Goal: Book appointment/travel/reservation

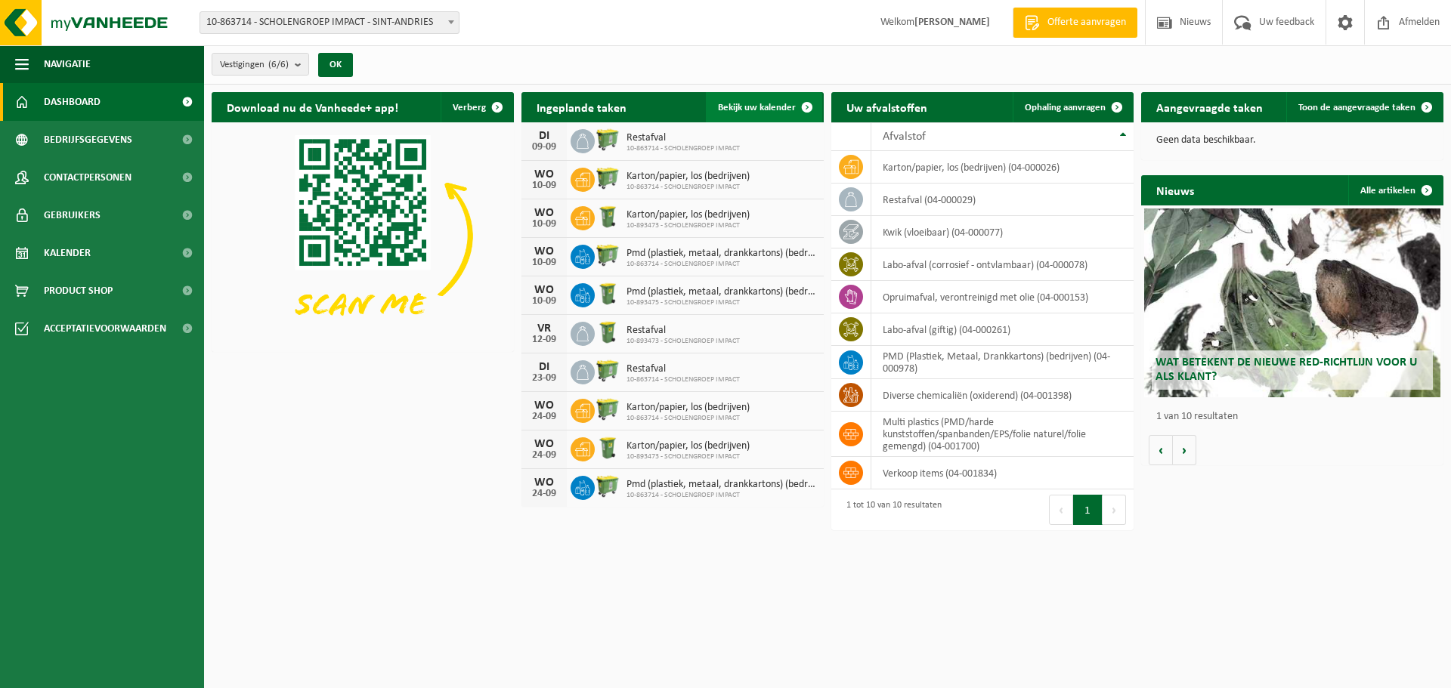
click at [803, 107] on span at bounding box center [807, 107] width 30 height 30
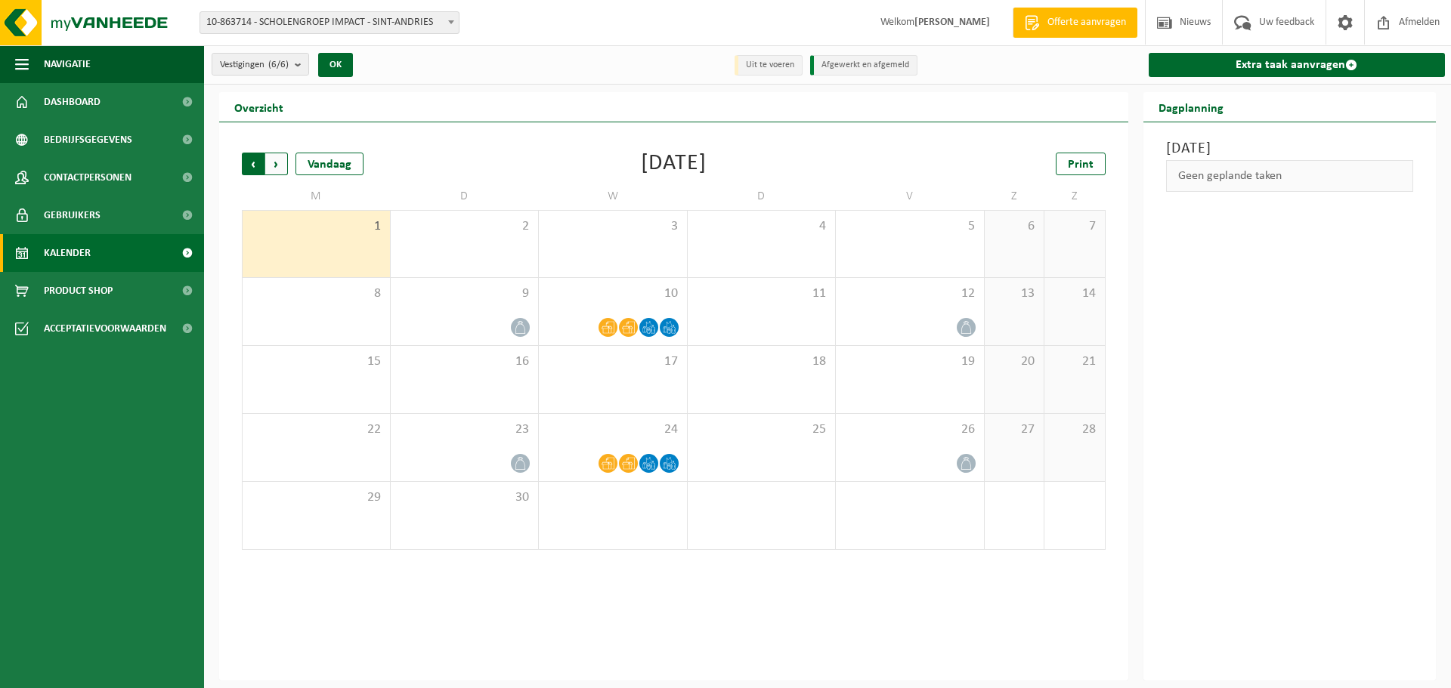
click at [275, 166] on span "Volgende" at bounding box center [276, 164] width 23 height 23
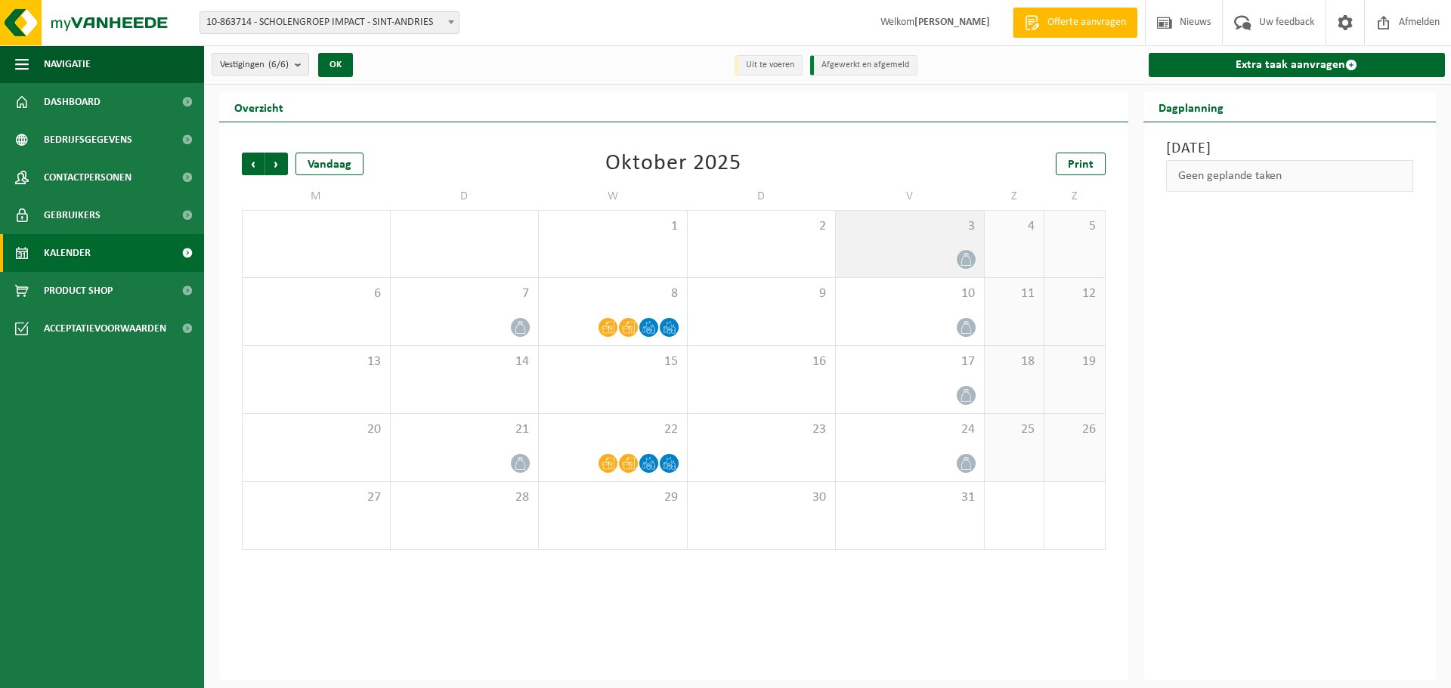
click at [966, 258] on icon at bounding box center [966, 259] width 13 height 13
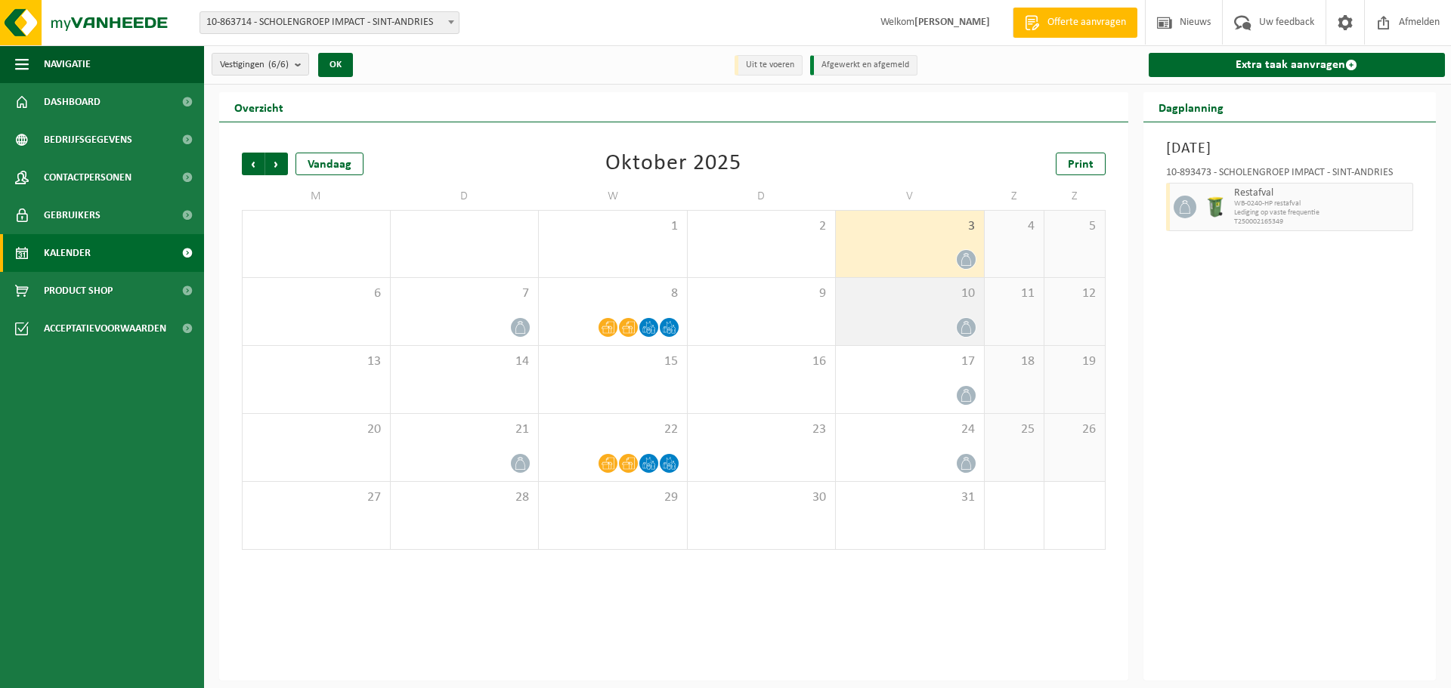
click at [967, 333] on span at bounding box center [966, 327] width 19 height 19
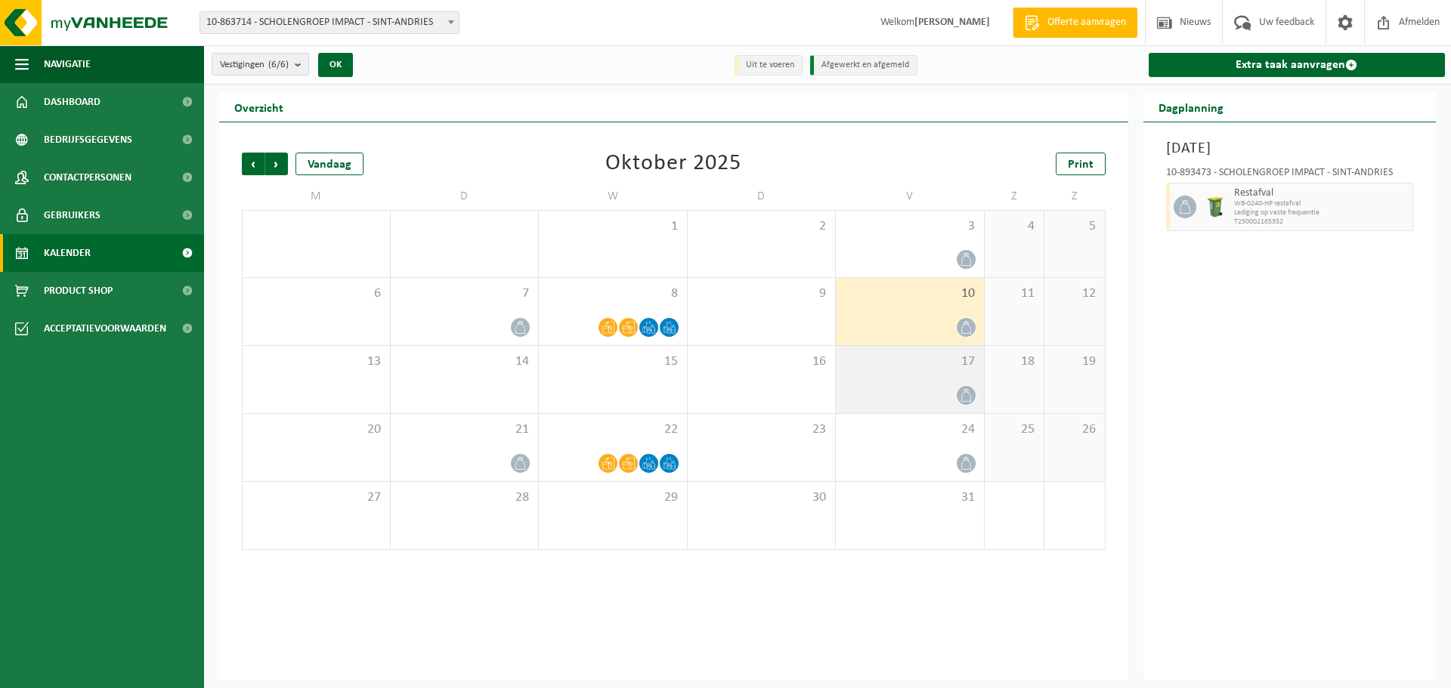
click at [968, 403] on span at bounding box center [966, 395] width 19 height 19
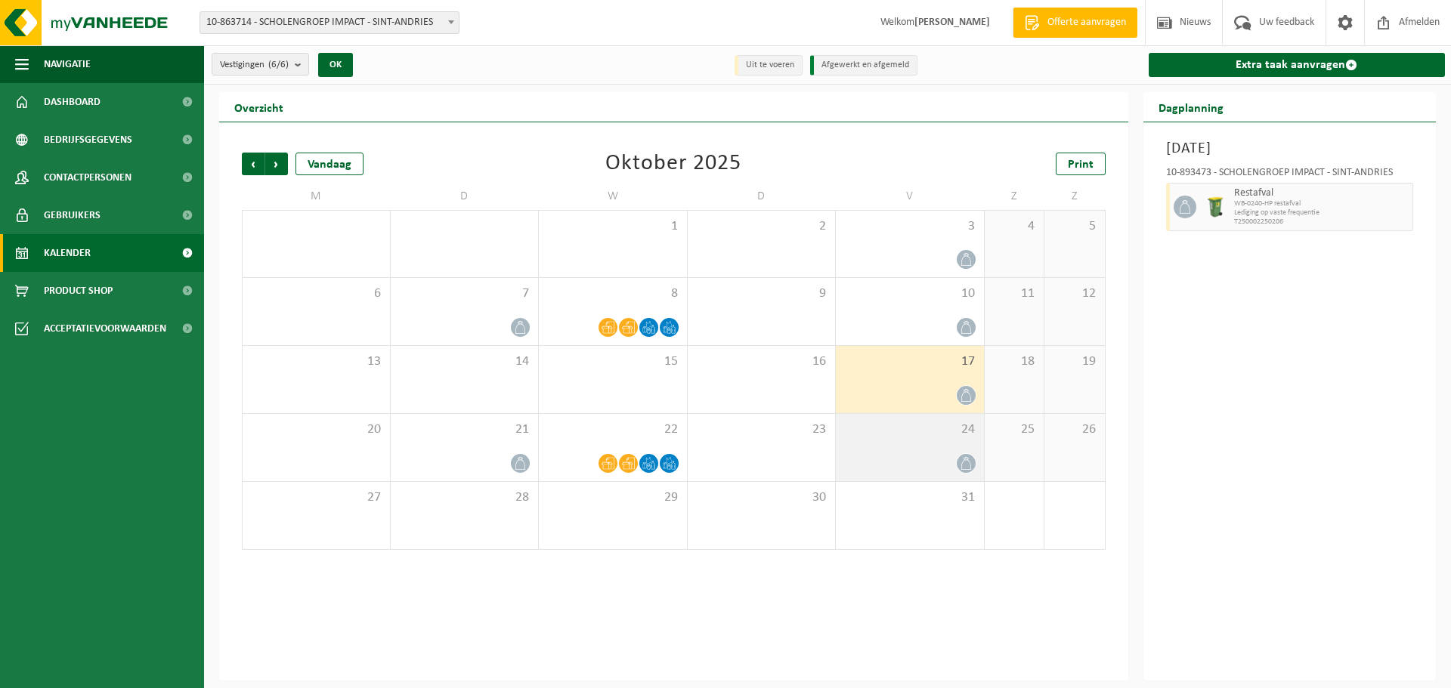
click at [967, 467] on icon at bounding box center [966, 463] width 13 height 13
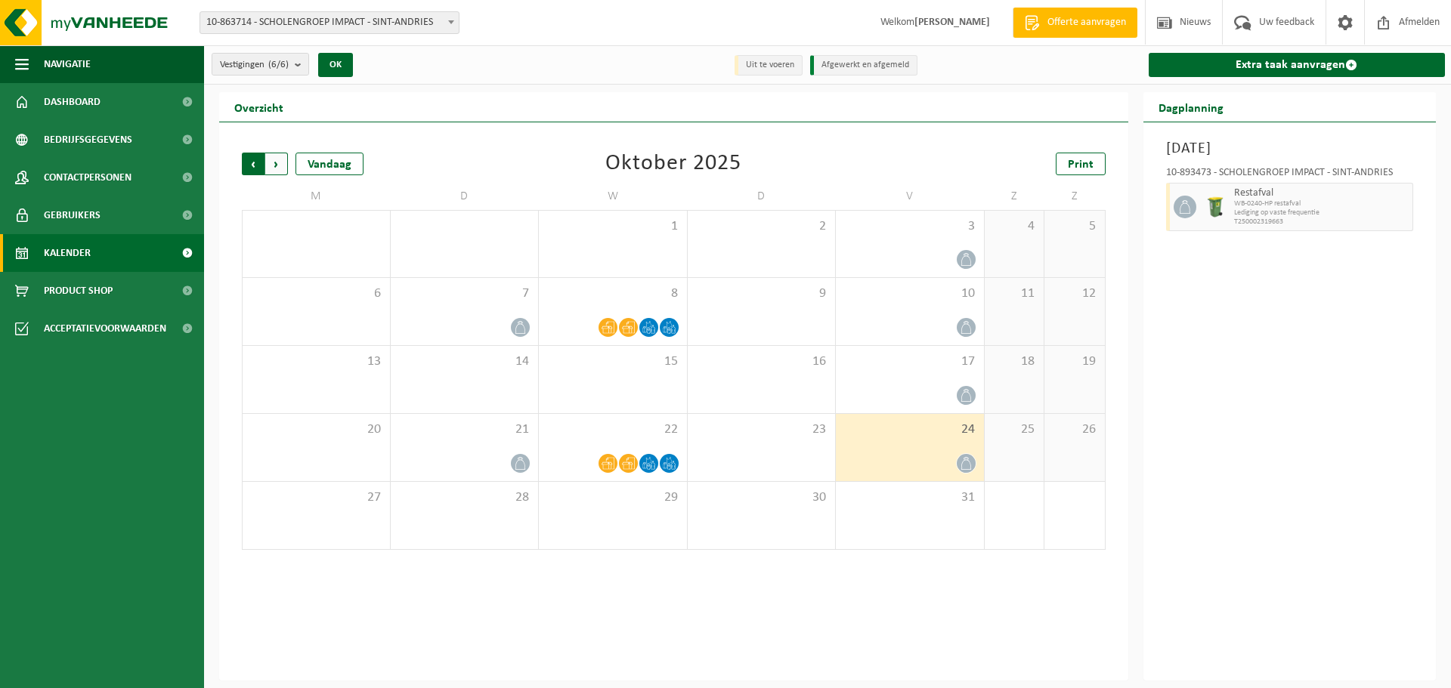
click at [277, 162] on span "Volgende" at bounding box center [276, 164] width 23 height 23
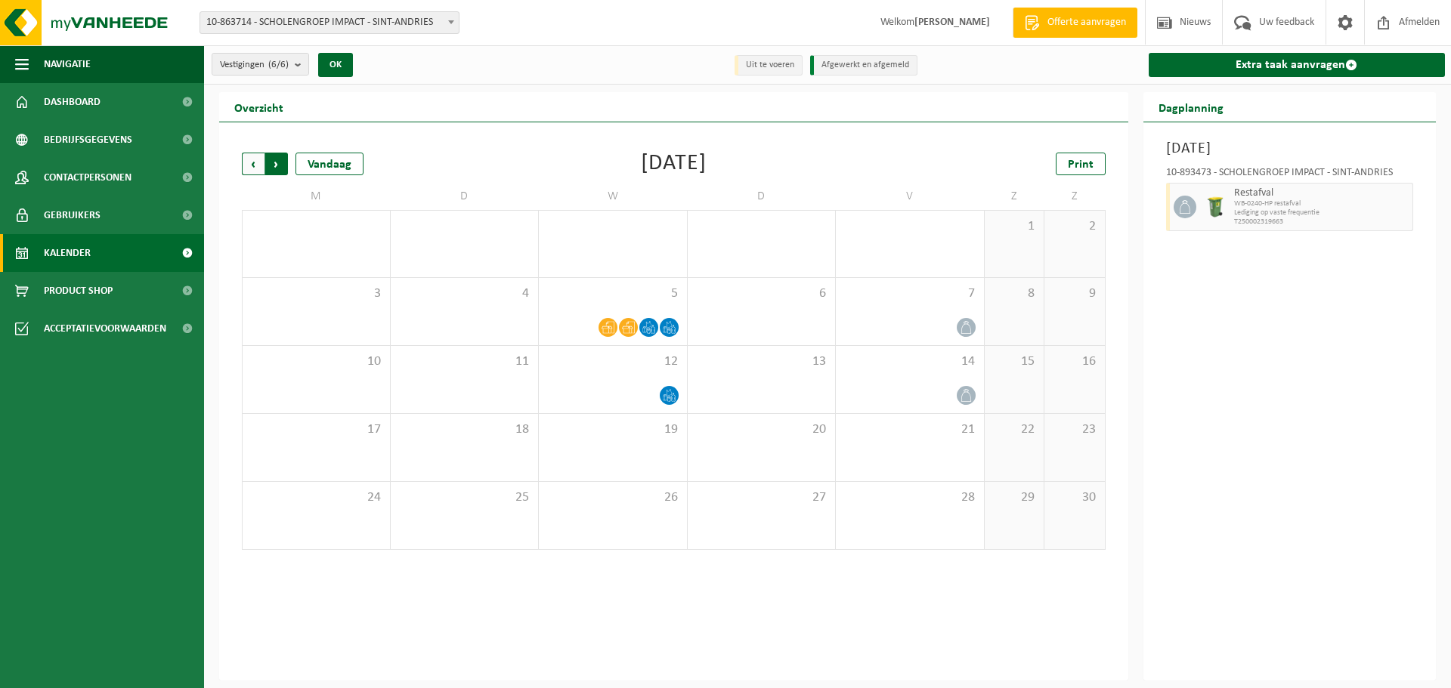
click at [249, 169] on span "Vorige" at bounding box center [253, 164] width 23 height 23
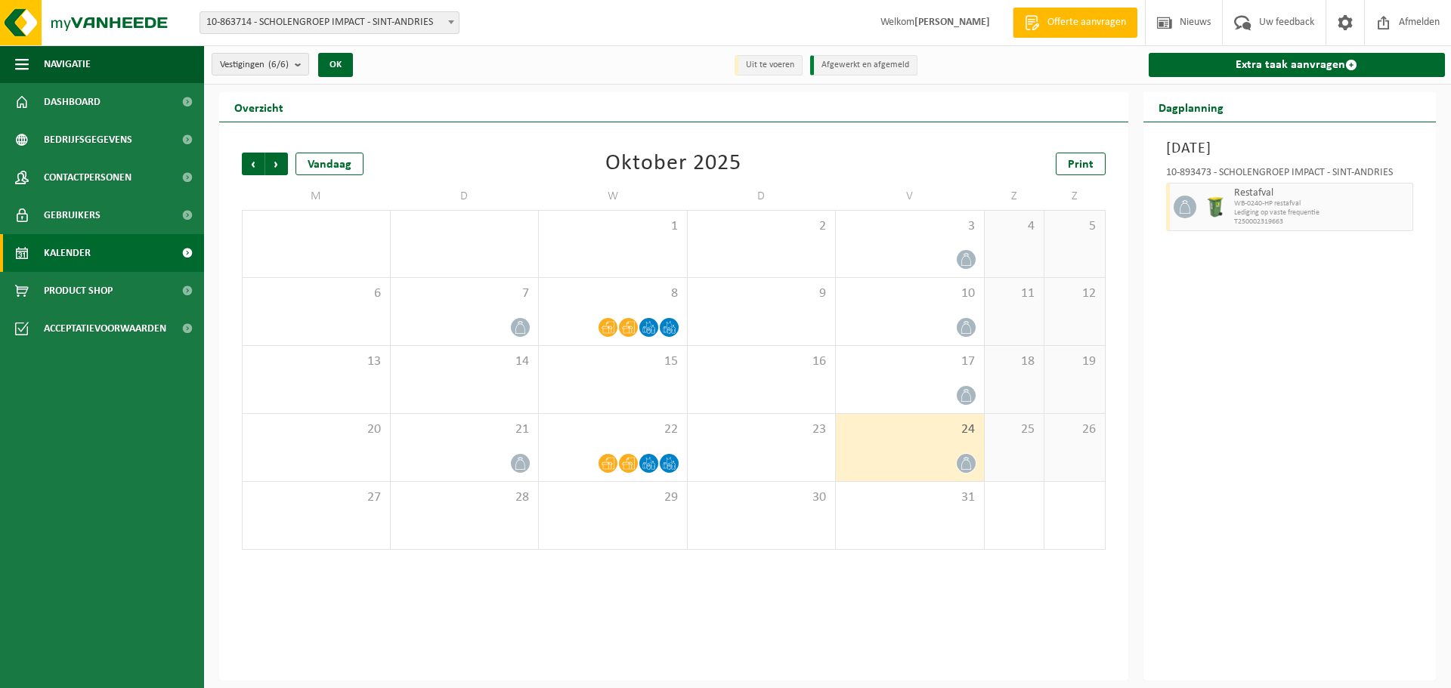
click at [249, 169] on span "Vorige" at bounding box center [253, 164] width 23 height 23
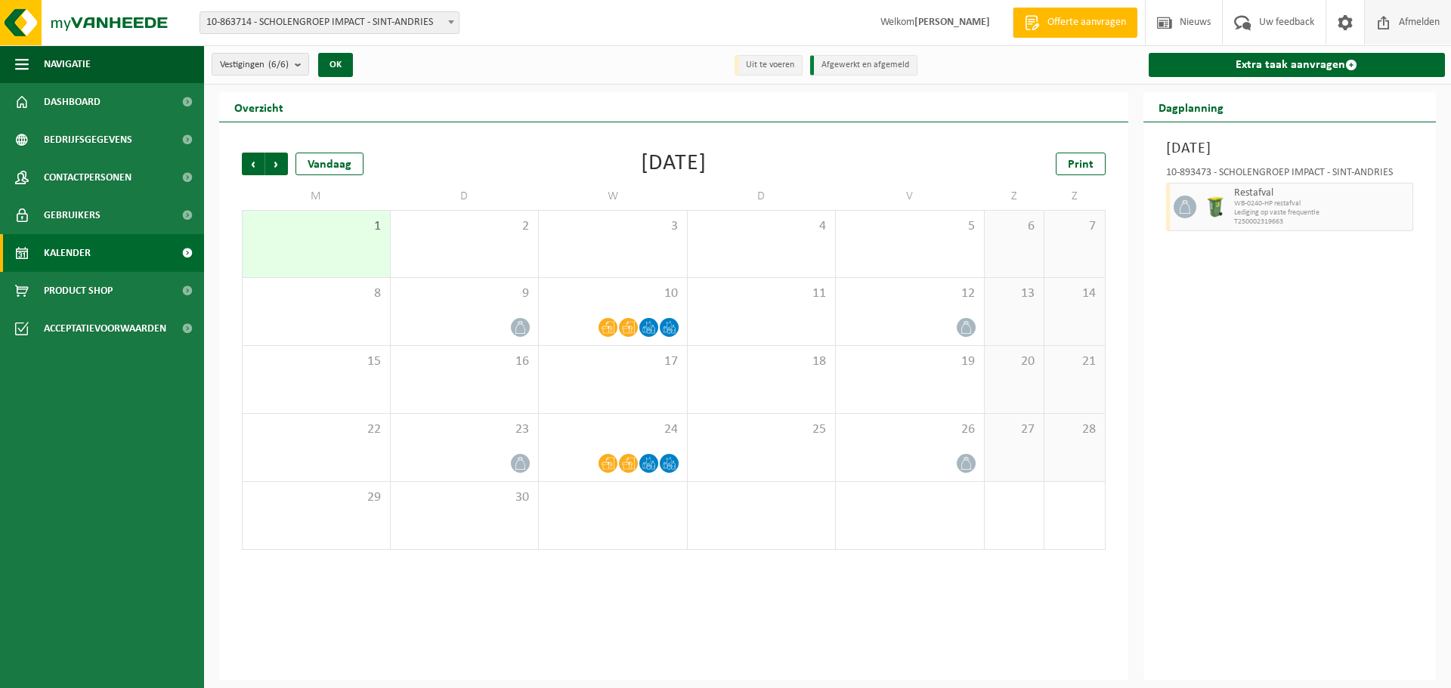
click at [1421, 19] on span "Afmelden" at bounding box center [1419, 22] width 48 height 45
